Goal: Task Accomplishment & Management: Manage account settings

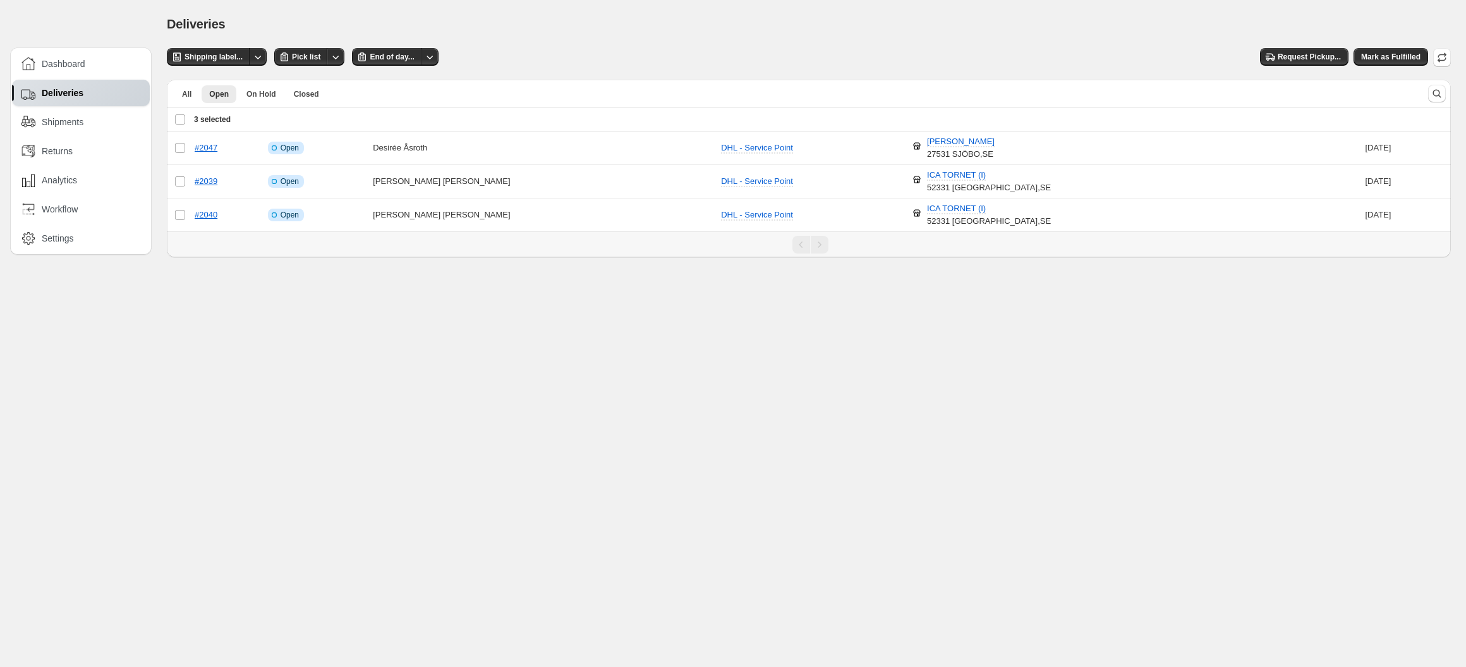
click at [62, 84] on div "Deliveries" at bounding box center [81, 93] width 138 height 27
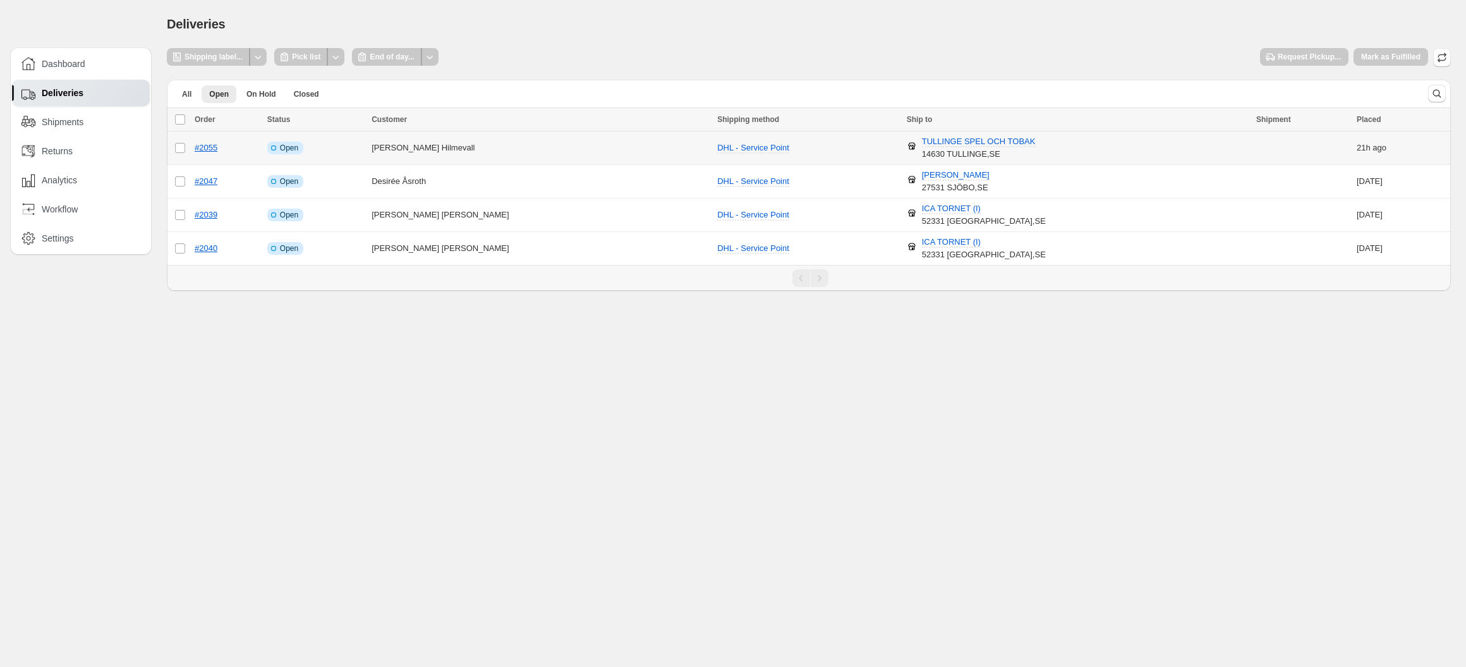
click at [454, 143] on td "Robin Hilmevall" at bounding box center [541, 147] width 346 height 33
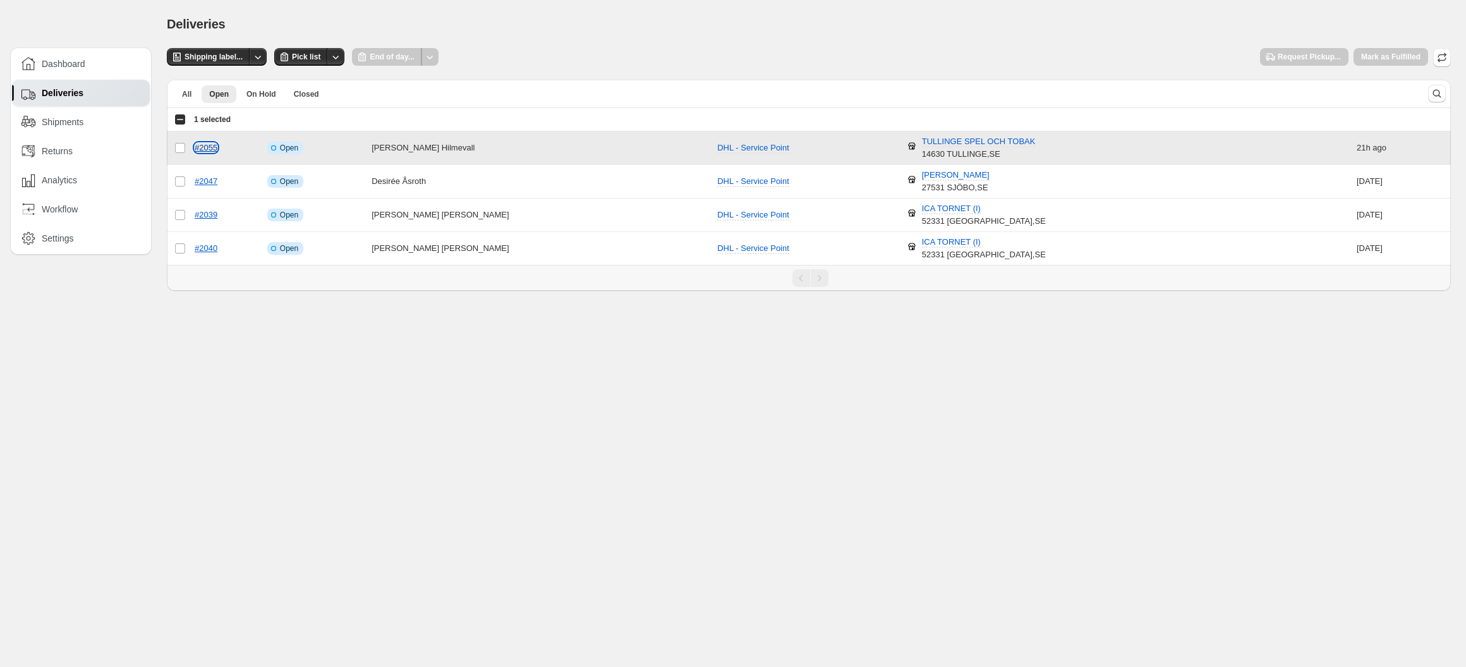
click at [207, 147] on link "#2055" at bounding box center [206, 147] width 23 height 9
click at [319, 62] on button "Pick list" at bounding box center [301, 57] width 54 height 18
click at [228, 59] on span "Shipping label..." at bounding box center [214, 57] width 58 height 10
click at [1305, 59] on span "Request Pickup..." at bounding box center [1309, 57] width 63 height 10
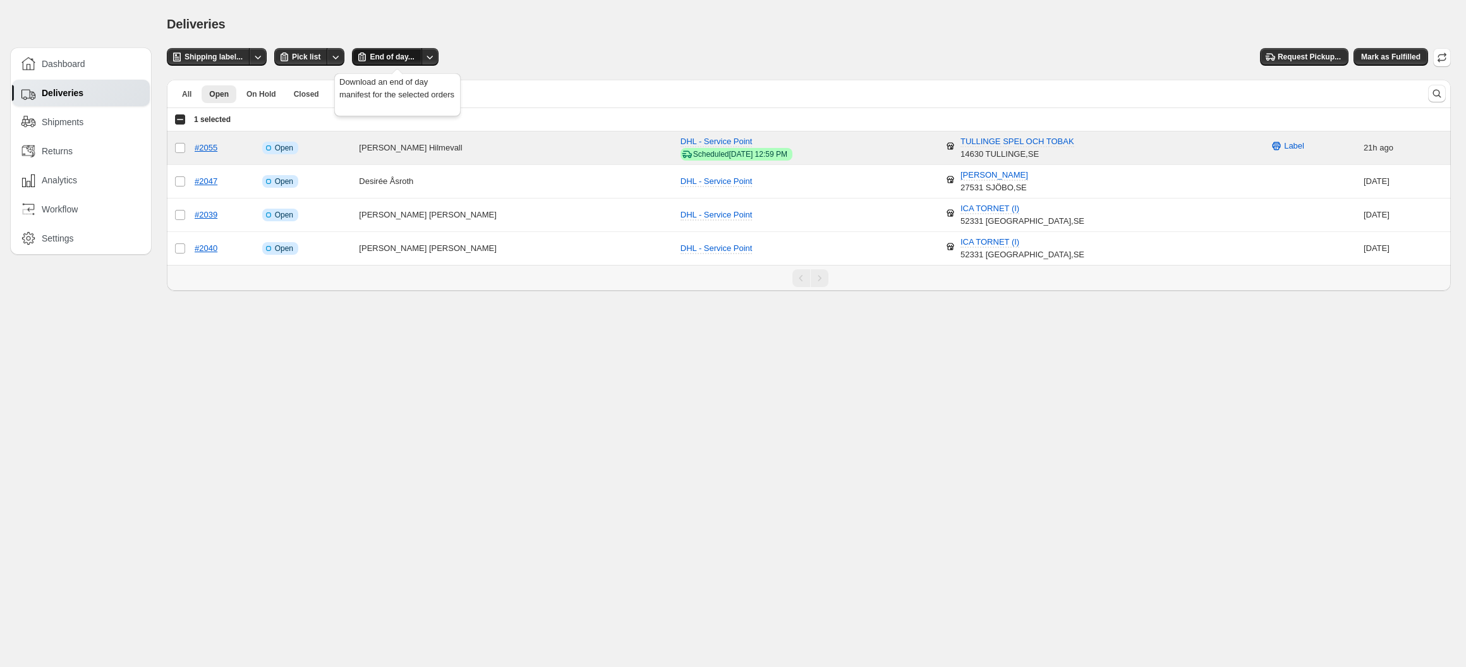
click at [368, 54] on icon "button" at bounding box center [362, 57] width 13 height 13
click at [1376, 58] on span "Mark as Fulfilled" at bounding box center [1390, 57] width 59 height 10
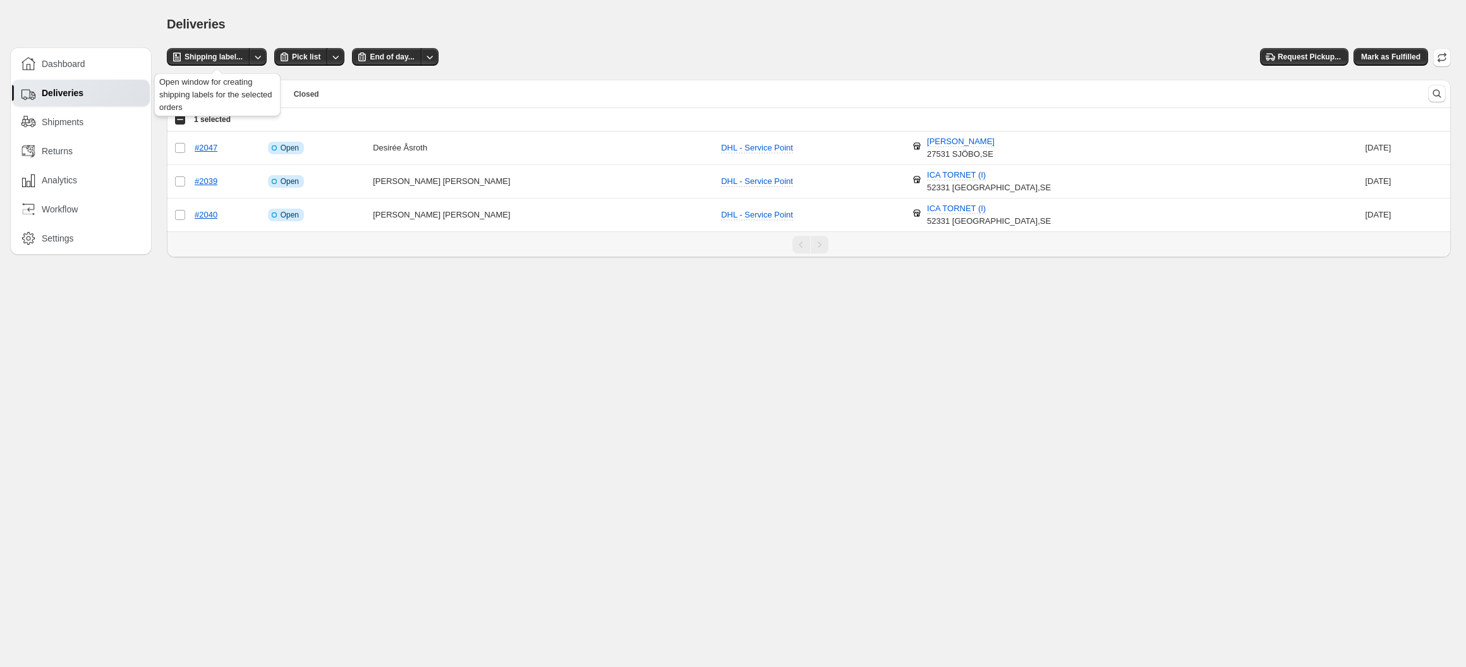
click at [183, 115] on div "Open window for creating shipping labels for the selected orders" at bounding box center [217, 92] width 131 height 53
